Goal: Navigation & Orientation: Understand site structure

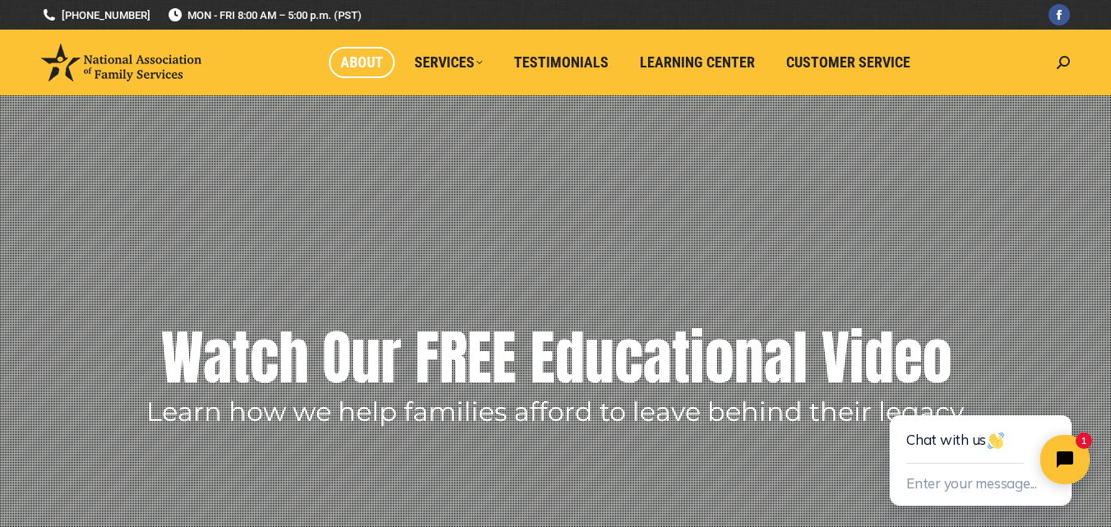
click at [359, 63] on span "About" at bounding box center [362, 62] width 43 height 18
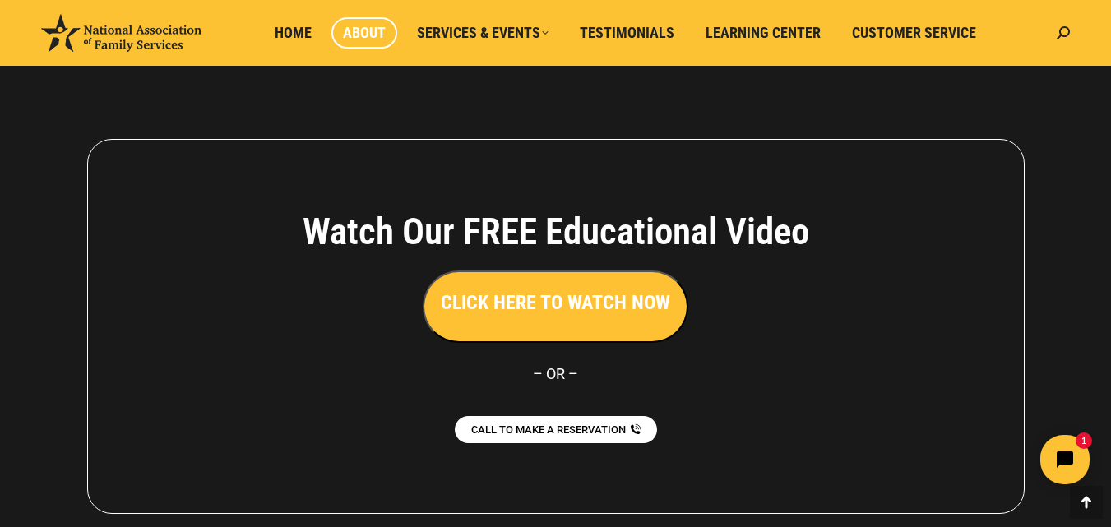
scroll to position [1335, 0]
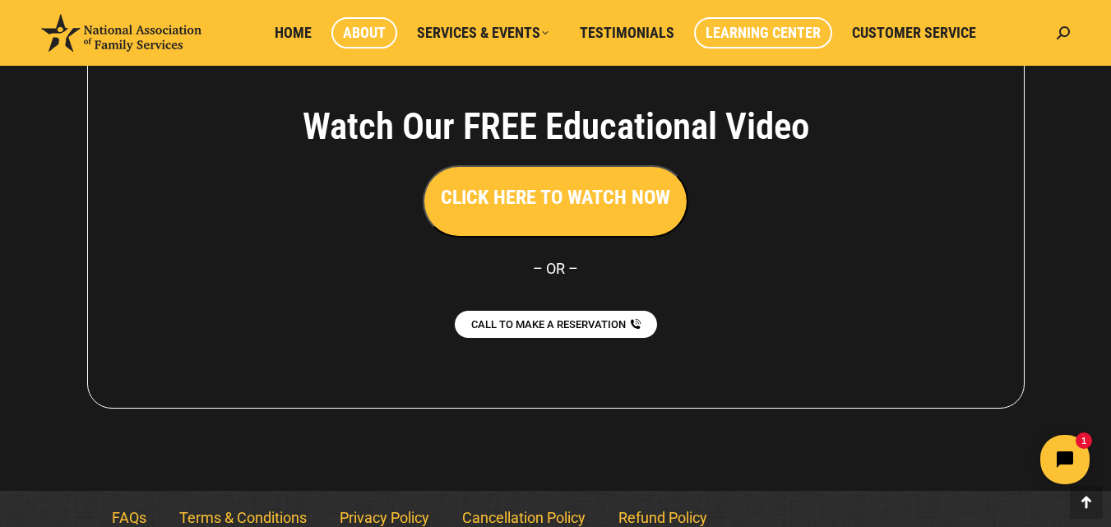
click at [750, 36] on span "Learning Center" at bounding box center [763, 33] width 115 height 18
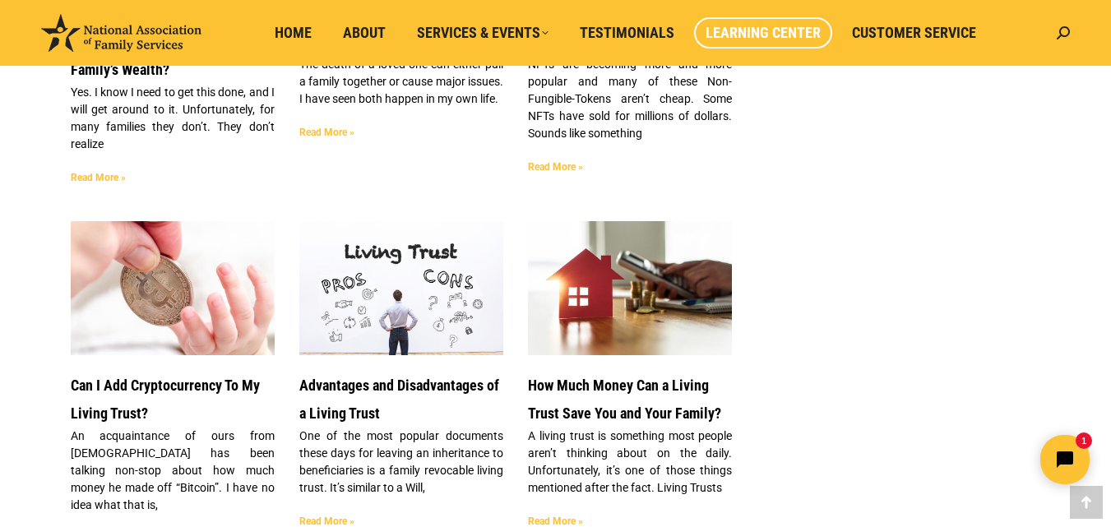
scroll to position [1462, 0]
